Goal: Task Accomplishment & Management: Manage account settings

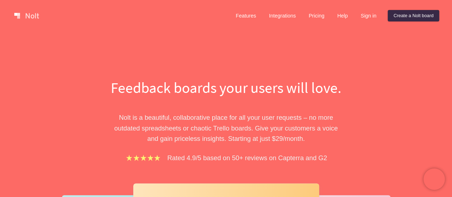
click at [365, 22] on div "Features Integrations Pricing Help Sign in Create a [PERSON_NAME] board" at bounding box center [335, 16] width 212 height 14
click at [366, 18] on link "Sign in" at bounding box center [368, 15] width 27 height 11
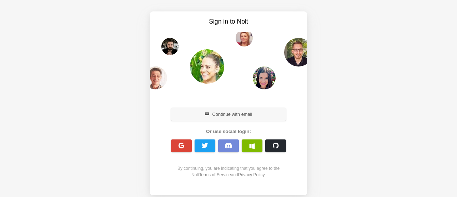
click at [249, 109] on button "Continue with email" at bounding box center [228, 114] width 115 height 13
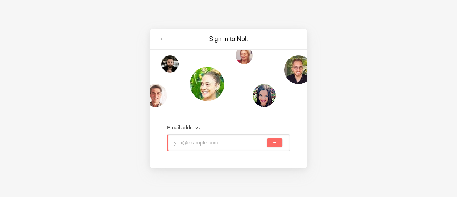
click at [205, 145] on input "email" at bounding box center [220, 143] width 92 height 16
type input "diogenes.wilgner@"
click at [161, 39] on span at bounding box center [162, 39] width 4 height 4
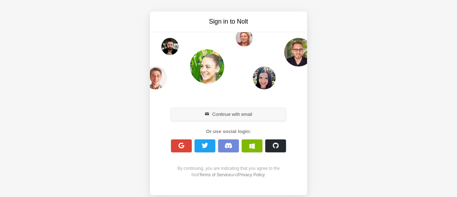
click at [241, 115] on button "Continue with email" at bounding box center [228, 114] width 115 height 13
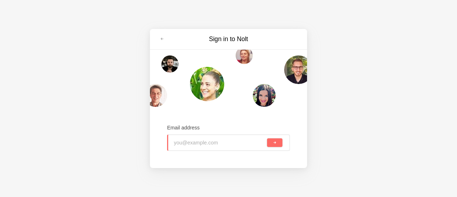
click at [223, 140] on input "email" at bounding box center [220, 143] width 92 height 16
type input "[EMAIL_ADDRESS][DOMAIN_NAME]"
click at [267, 138] on button "submit" at bounding box center [274, 142] width 15 height 9
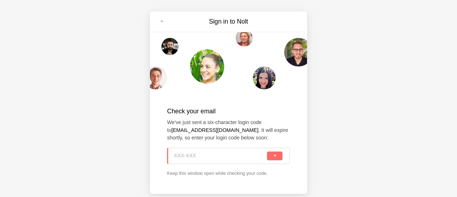
paste input "37K-VCC"
type input "37K-VCC"
click at [273, 153] on button "submit" at bounding box center [274, 156] width 15 height 9
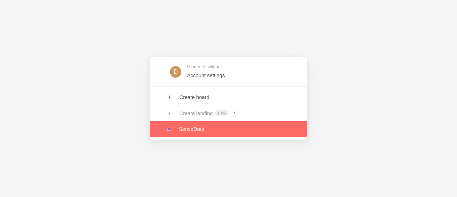
click at [214, 124] on link at bounding box center [228, 129] width 157 height 16
